Goal: Navigation & Orientation: Find specific page/section

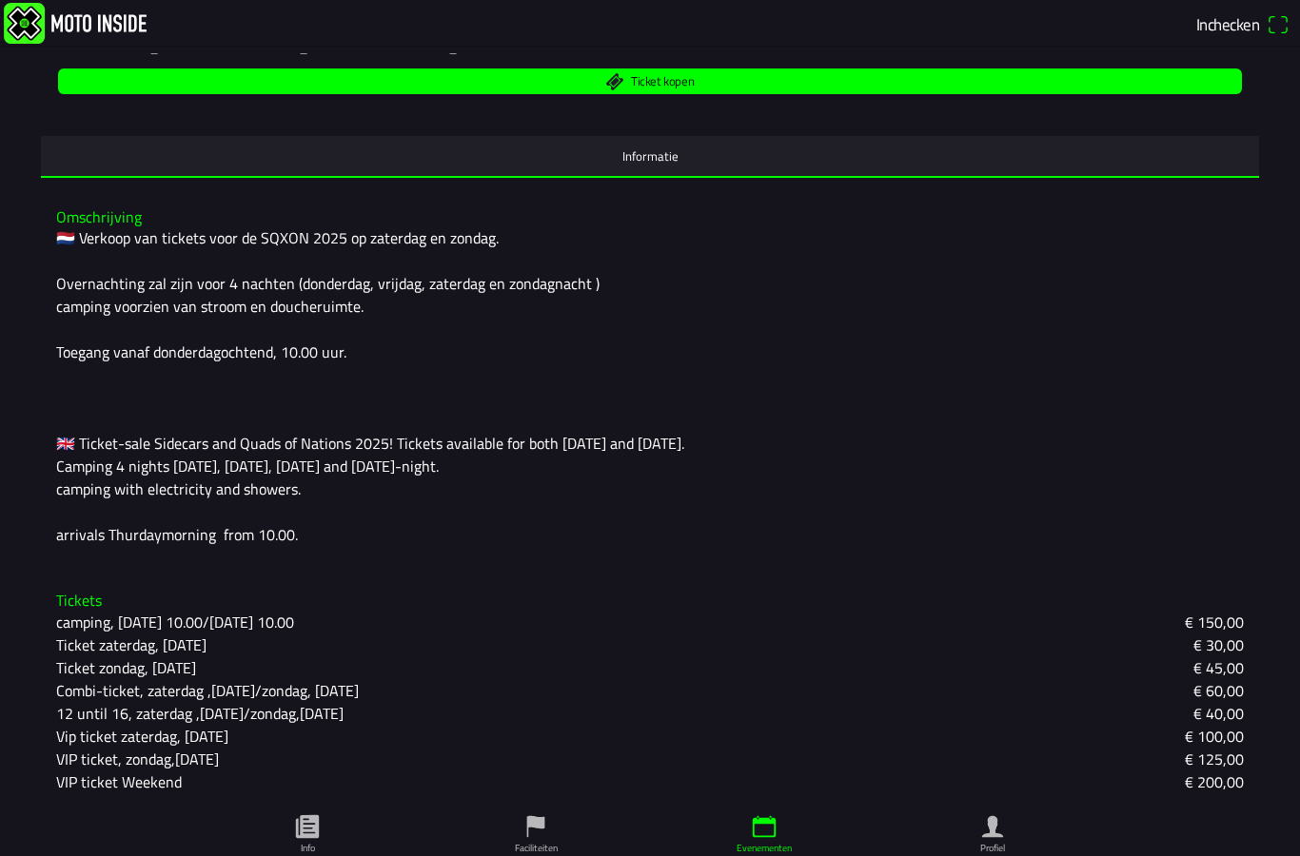
scroll to position [416, 0]
click at [0, 0] on slot "Ticket zondag, [DATE]" at bounding box center [0, 0] width 0 height 0
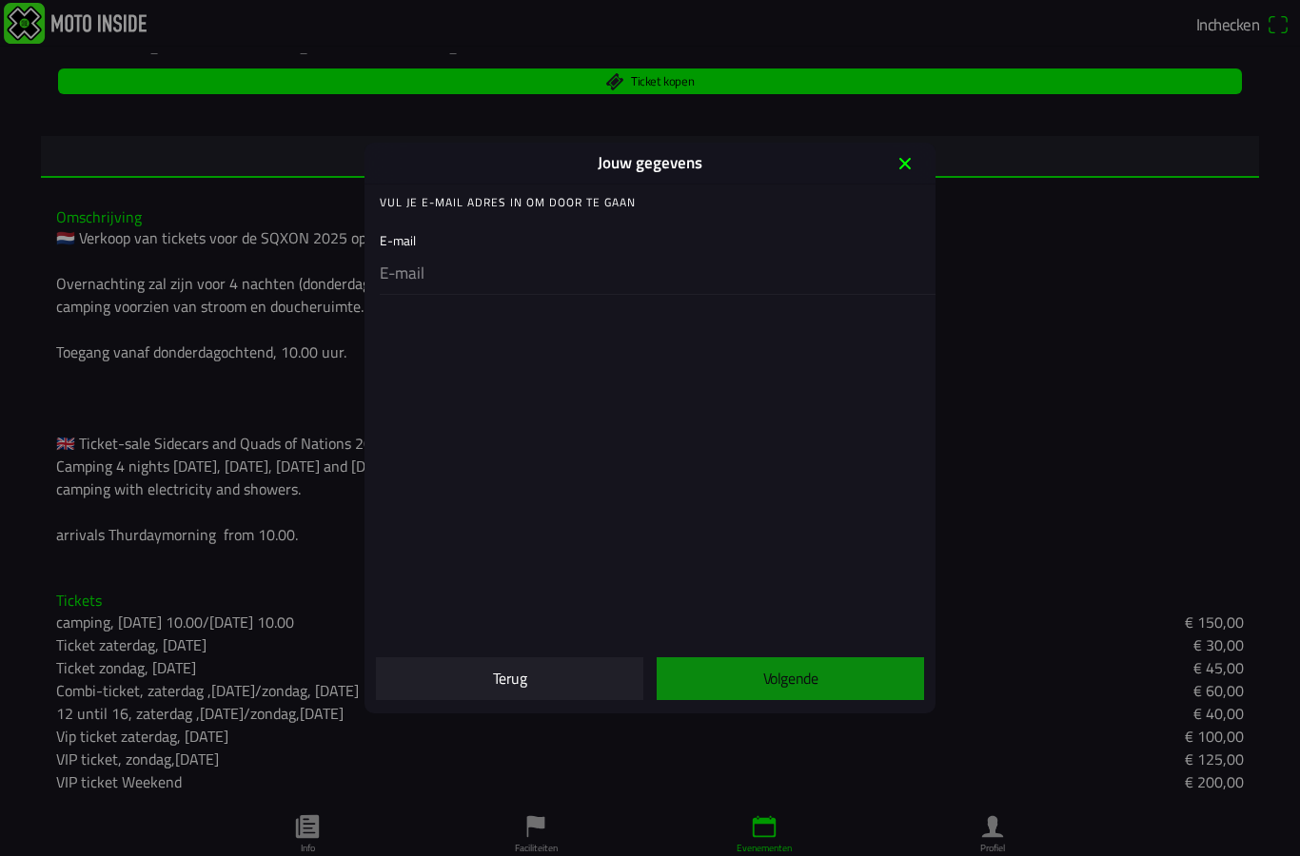
click at [906, 173] on icon "close" at bounding box center [905, 163] width 30 height 30
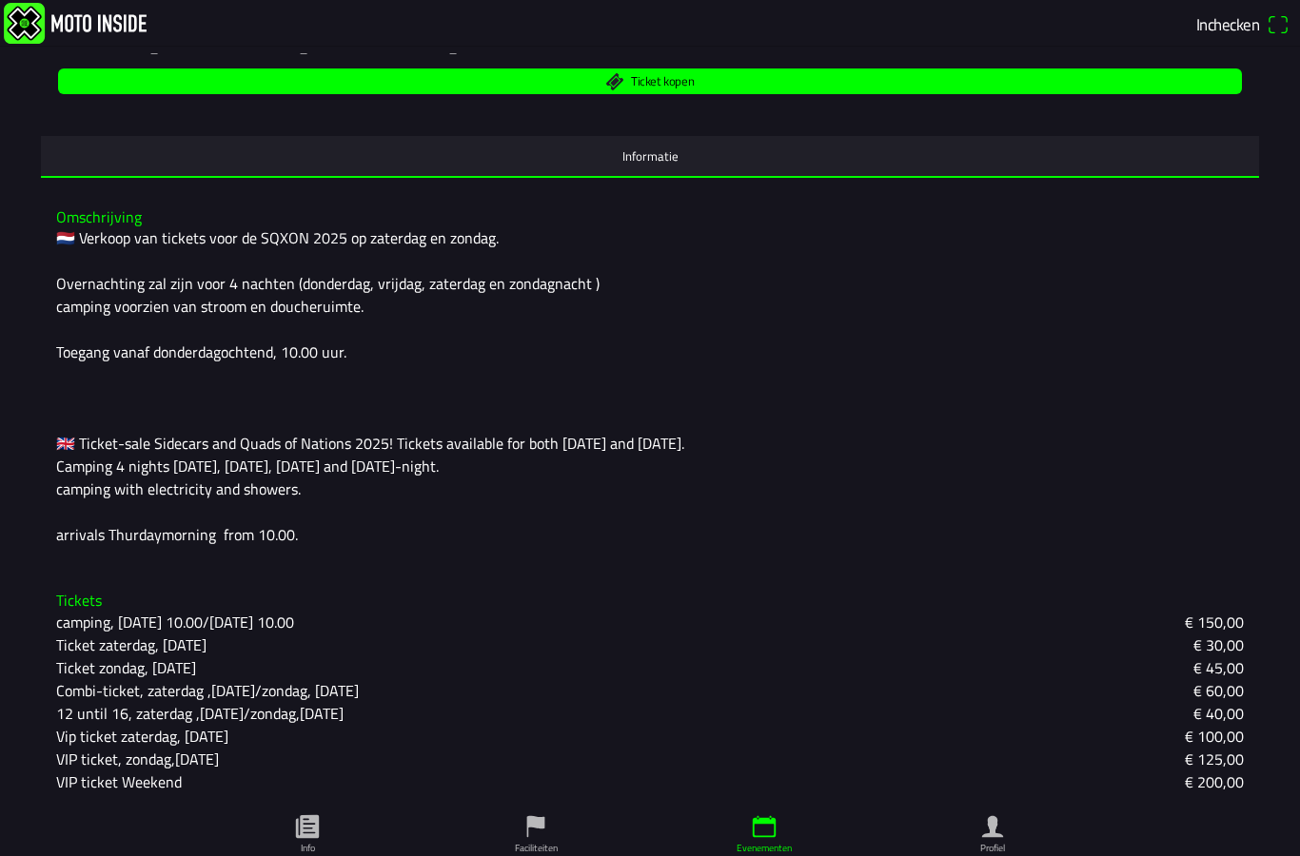
click at [316, 815] on icon "paper" at bounding box center [307, 826] width 23 height 23
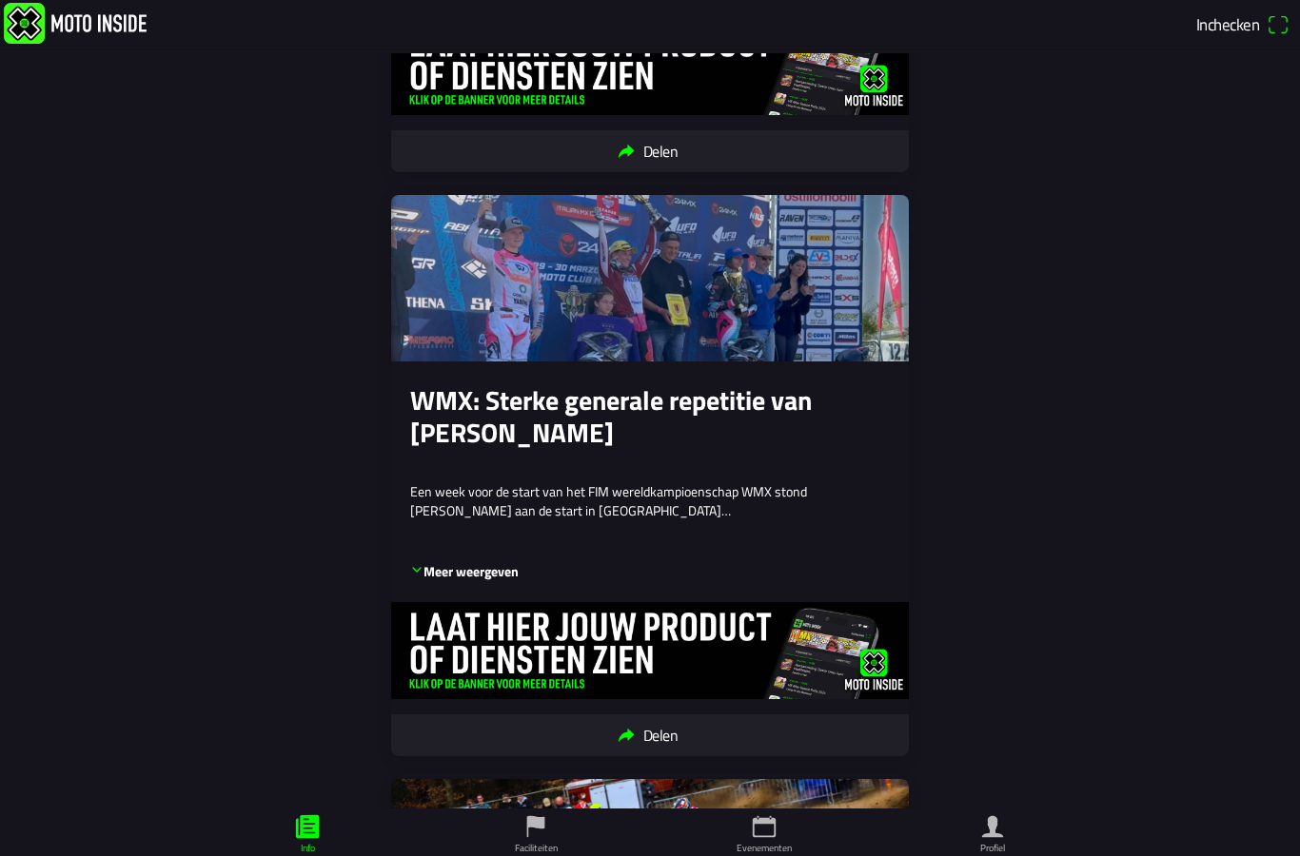
scroll to position [1281, 0]
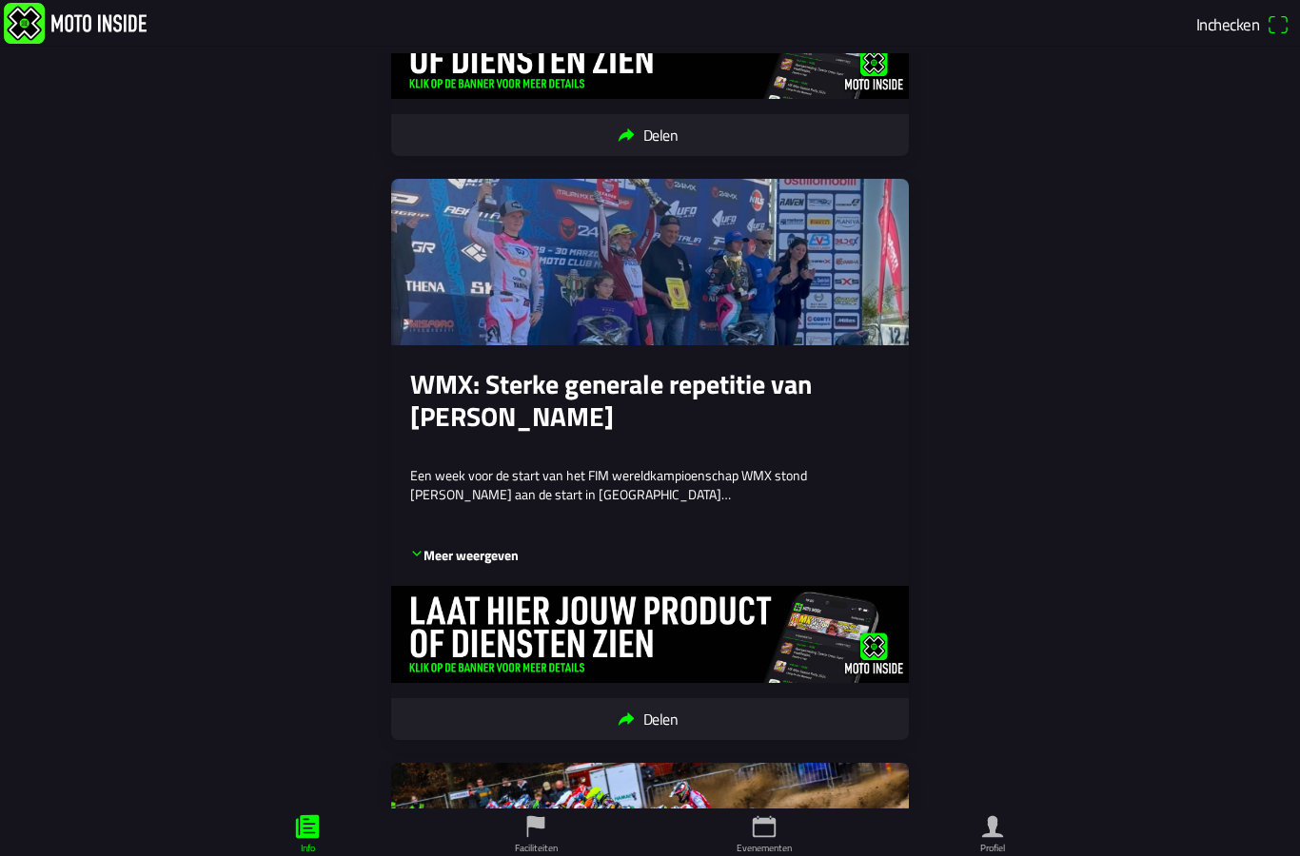
click at [540, 816] on icon "flag" at bounding box center [536, 827] width 18 height 22
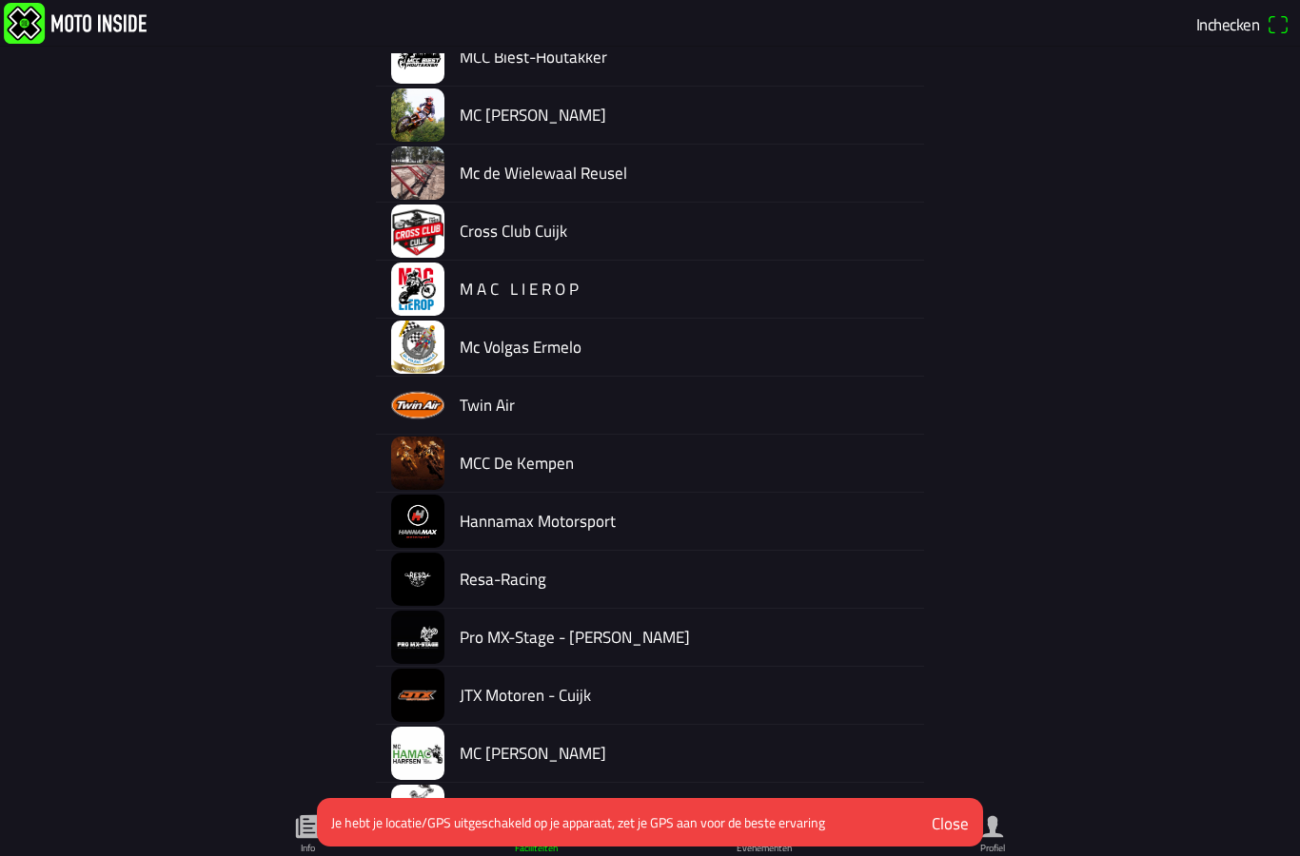
scroll to position [284, 0]
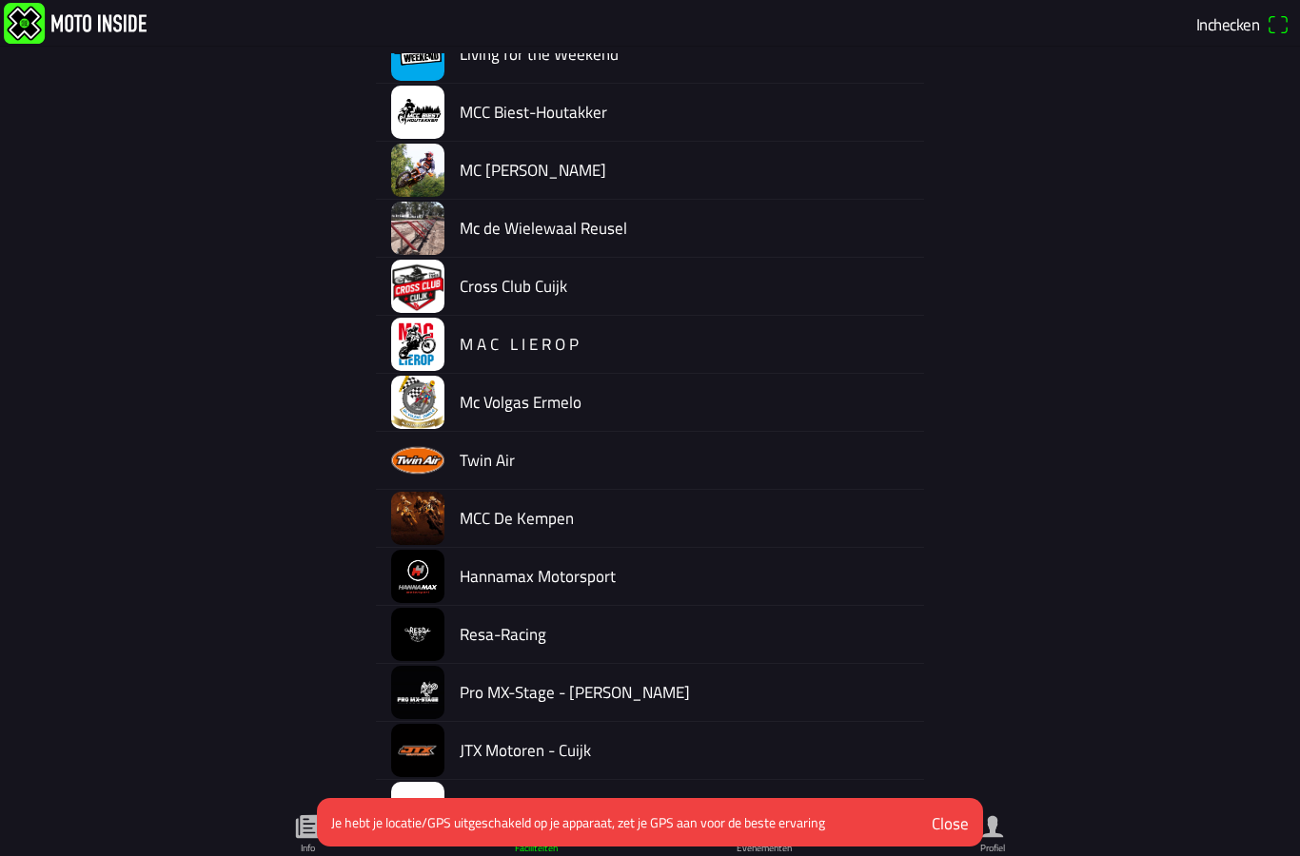
click at [929, 802] on button "Close" at bounding box center [950, 823] width 66 height 42
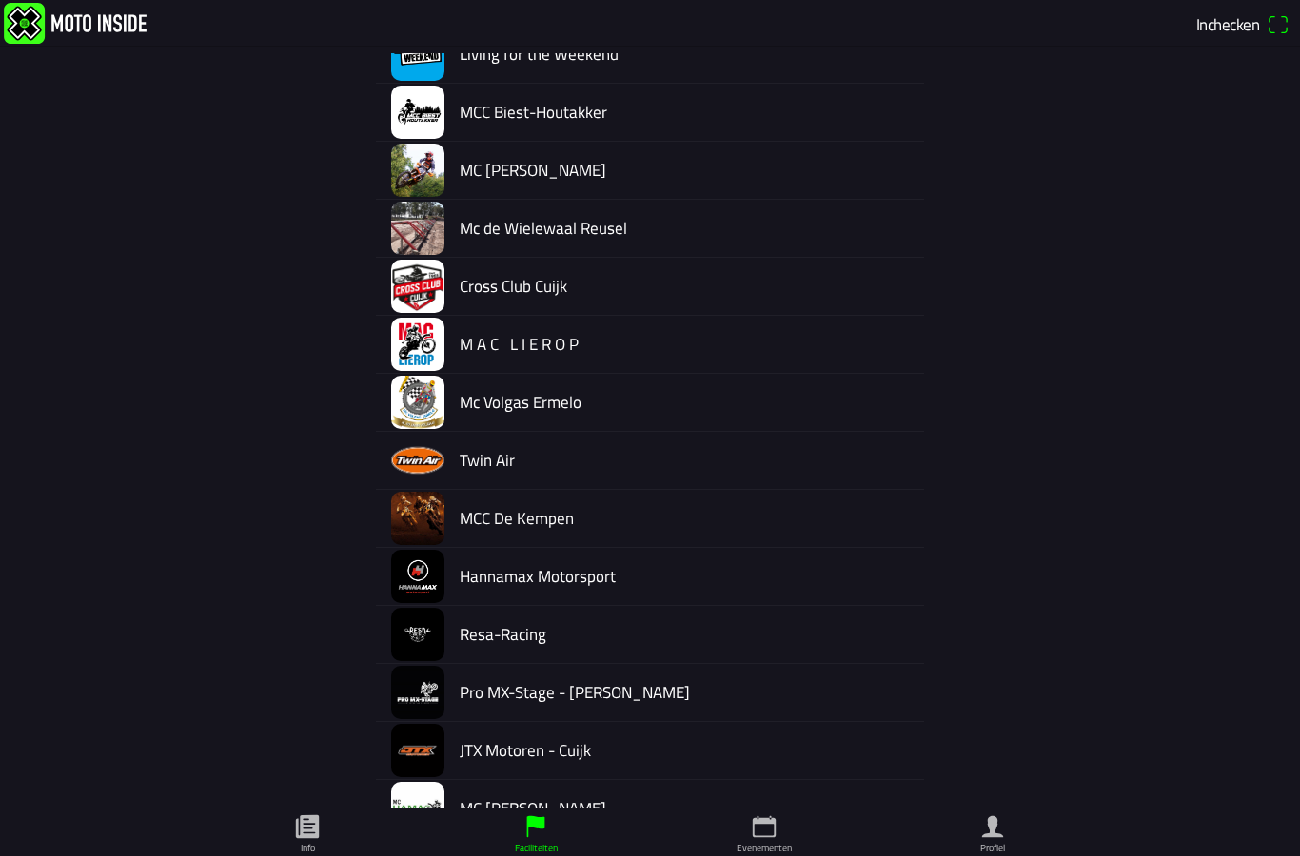
click at [981, 841] on ion-label "Profiel" at bounding box center [992, 848] width 25 height 14
